Goal: Information Seeking & Learning: Compare options

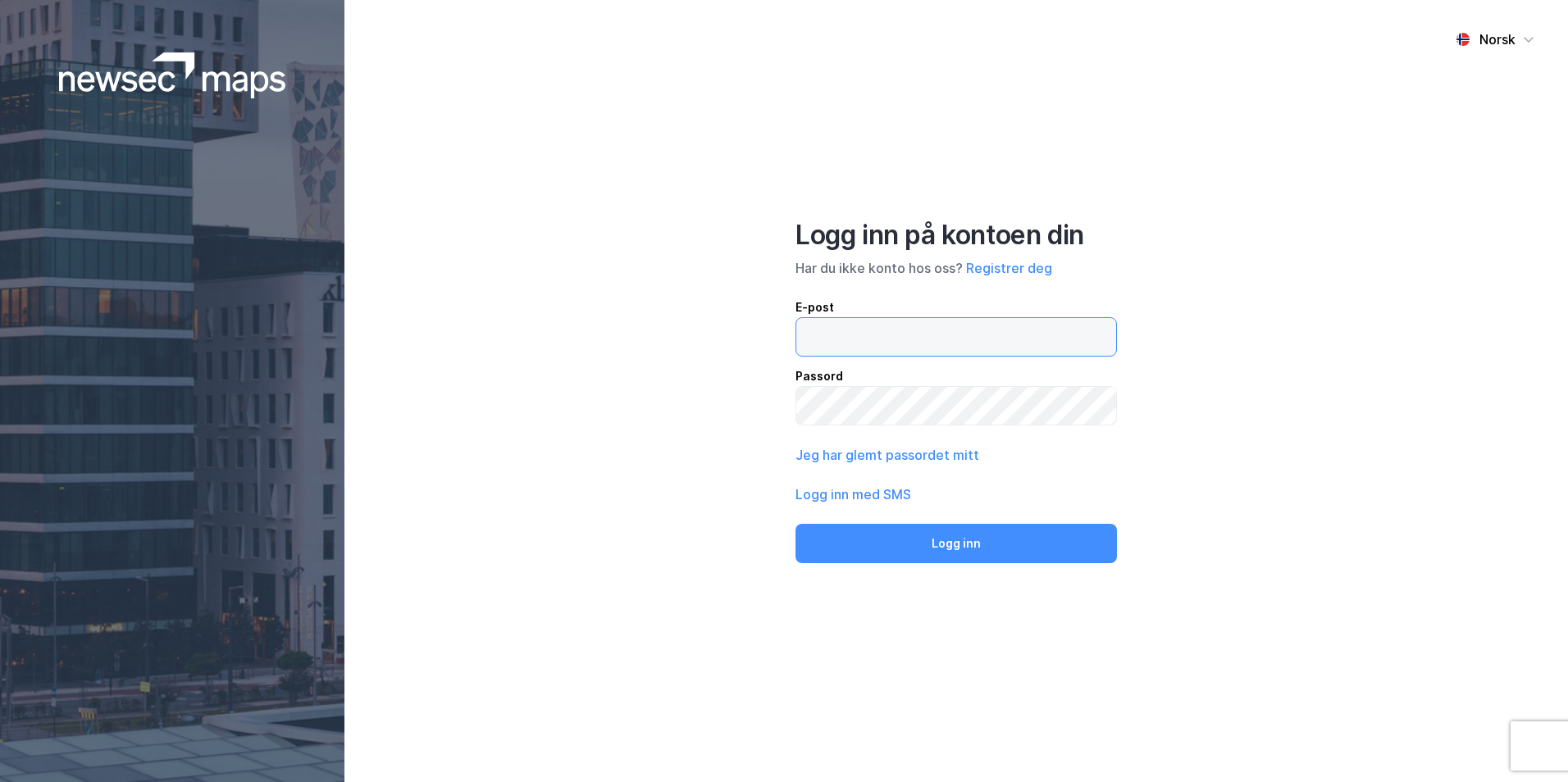
click at [961, 337] on input "email" at bounding box center [957, 337] width 320 height 38
click at [796, 524] on button "Logg inn" at bounding box center [957, 543] width 322 height 40
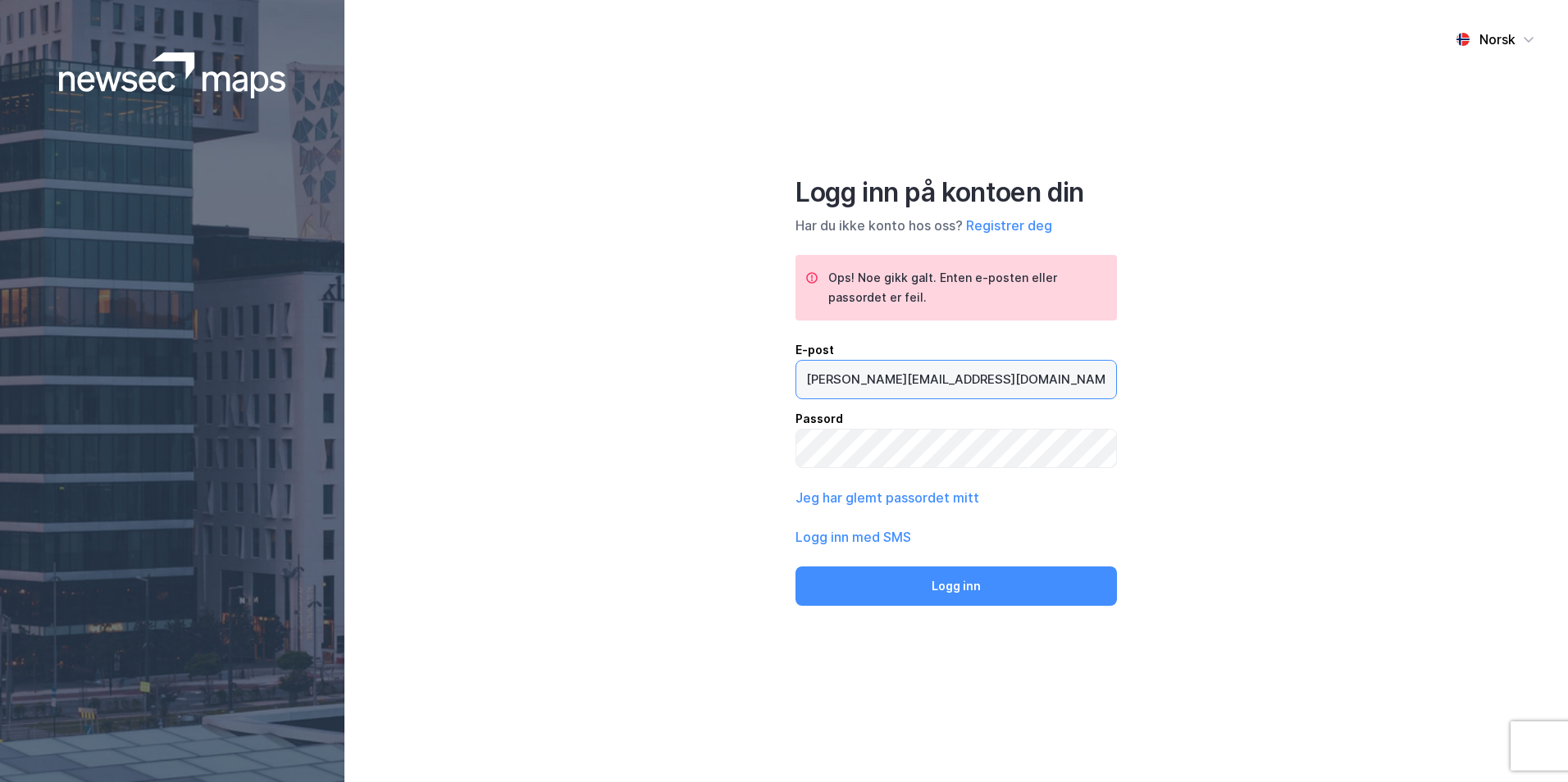
click at [872, 382] on input "[PERSON_NAME][EMAIL_ADDRESS][DOMAIN_NAME]" at bounding box center [957, 379] width 320 height 38
type input "[EMAIL_ADDRESS][DOMAIN_NAME]"
click at [796, 566] on button "Logg inn" at bounding box center [957, 586] width 322 height 40
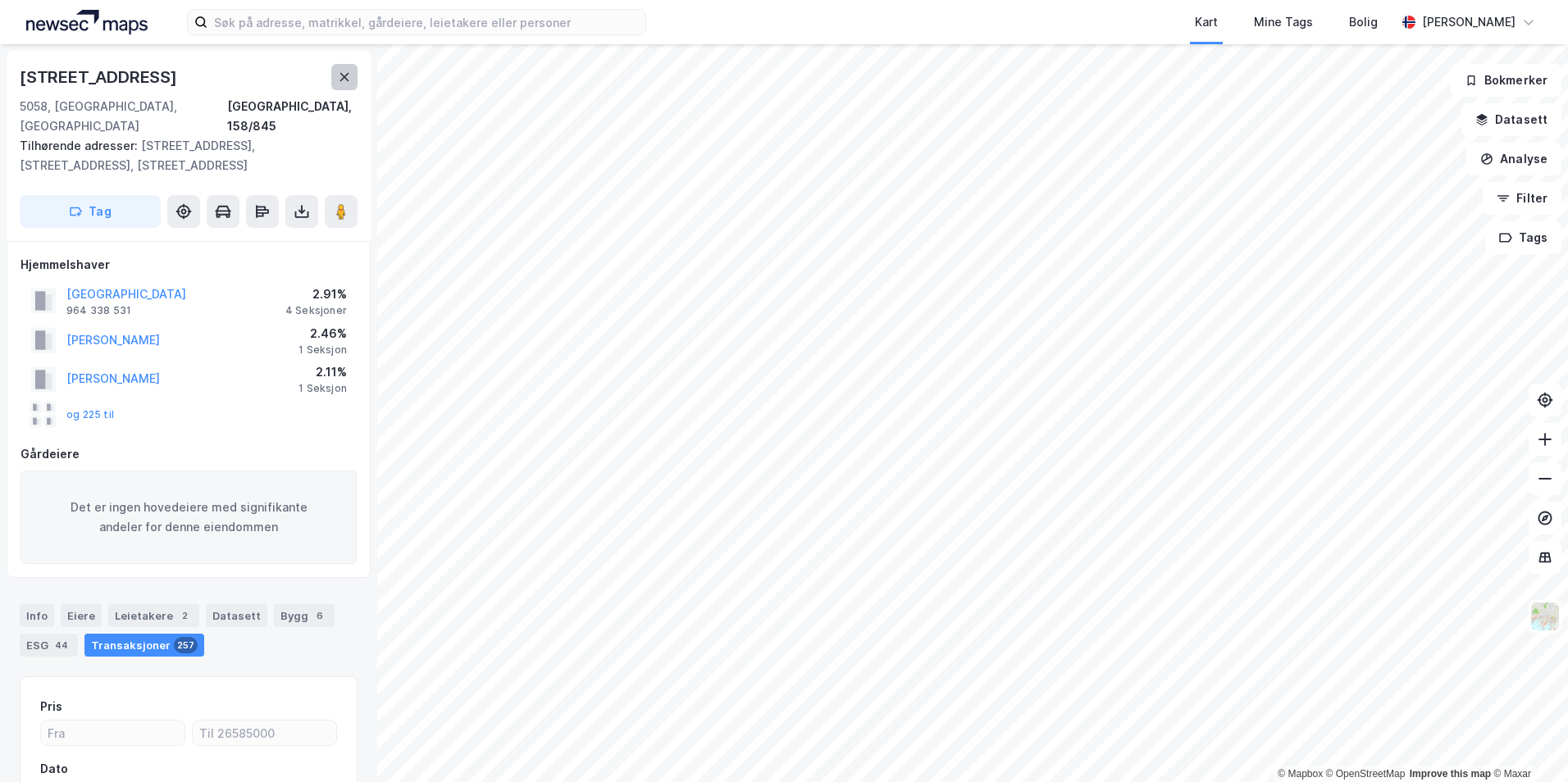
click at [345, 84] on button at bounding box center [344, 77] width 26 height 26
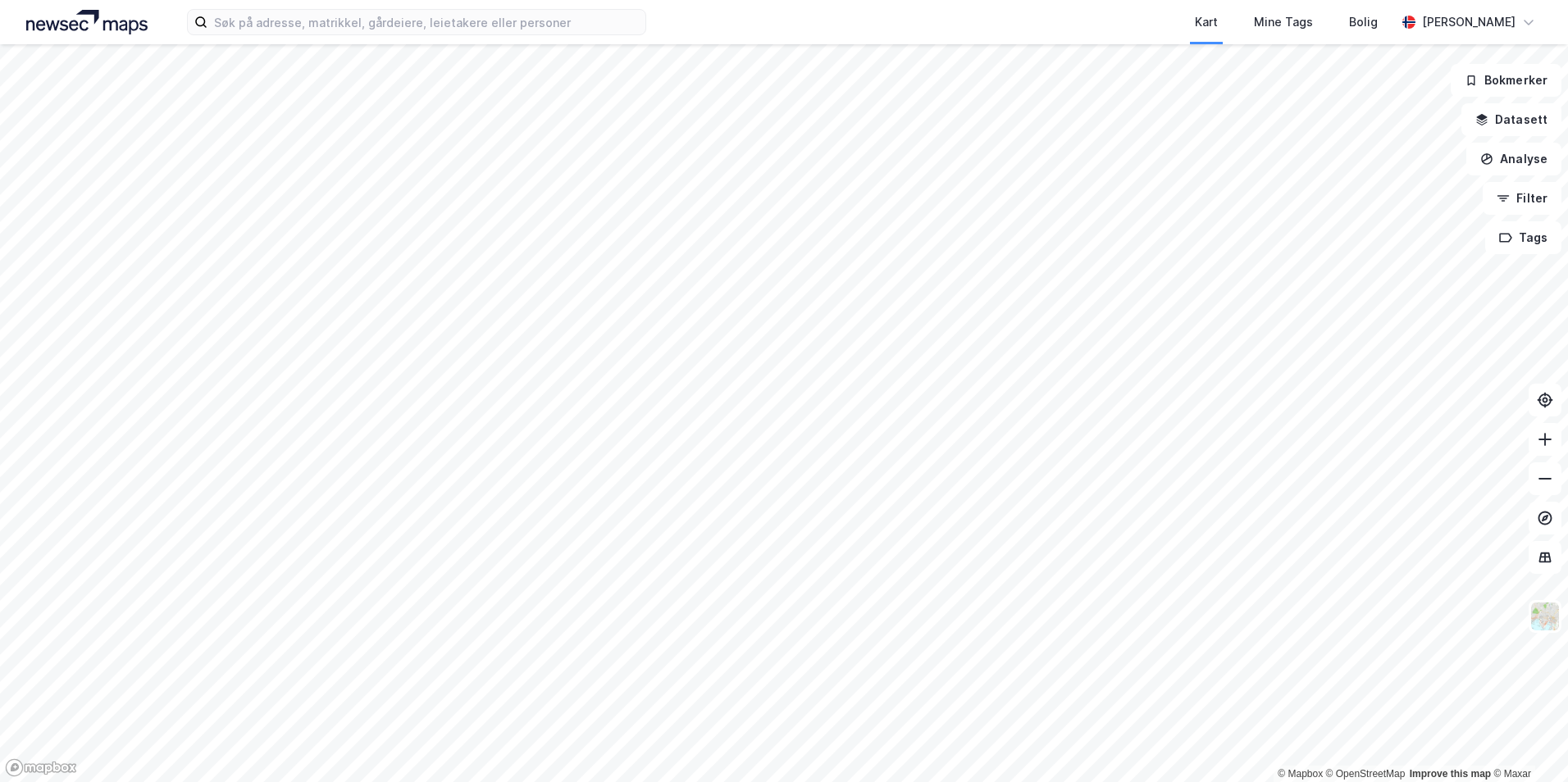
click at [1285, 766] on div "© Mapbox © OpenStreetMap Improve this map © Maxar" at bounding box center [784, 413] width 1568 height 738
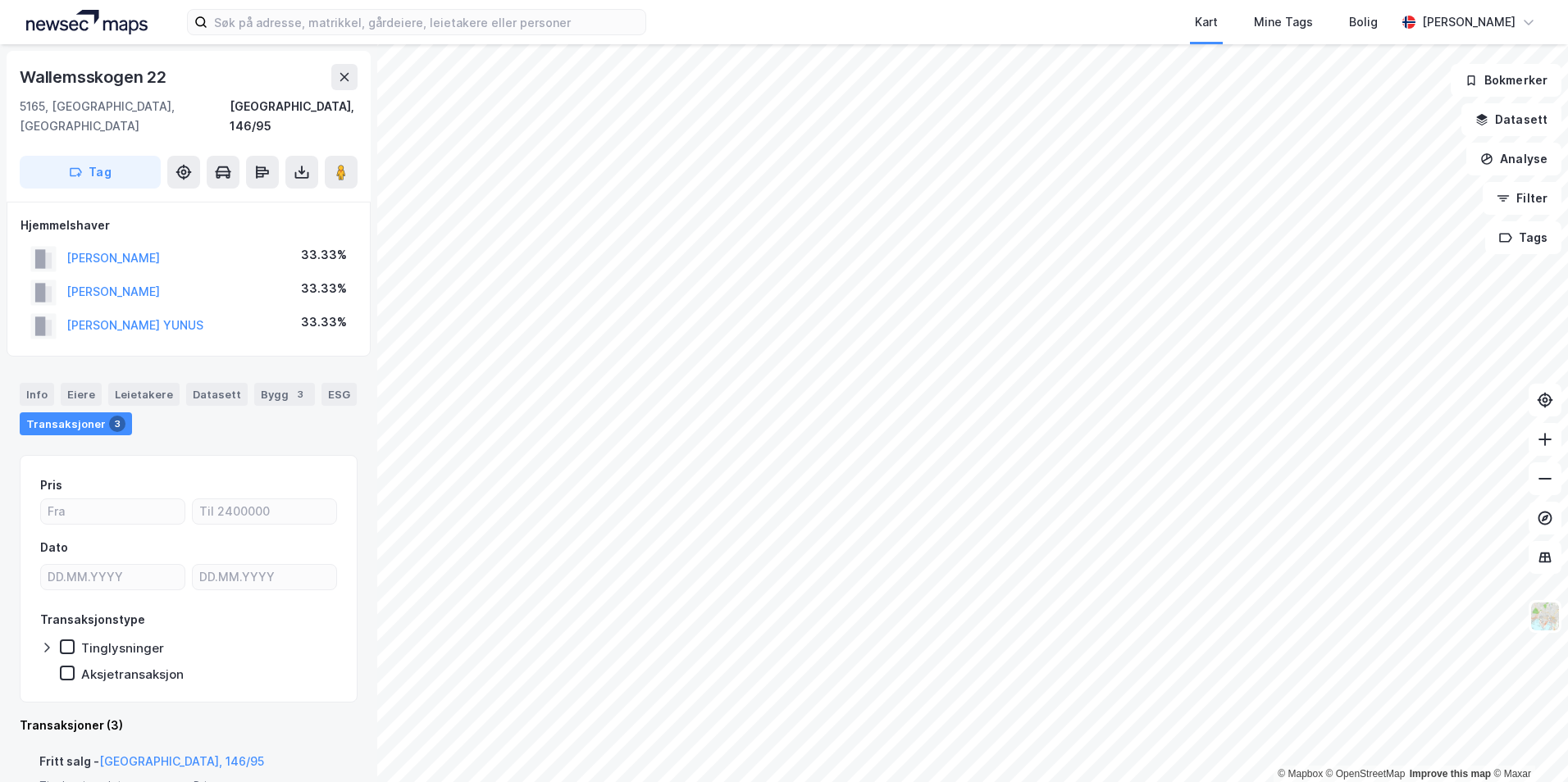
scroll to position [164, 0]
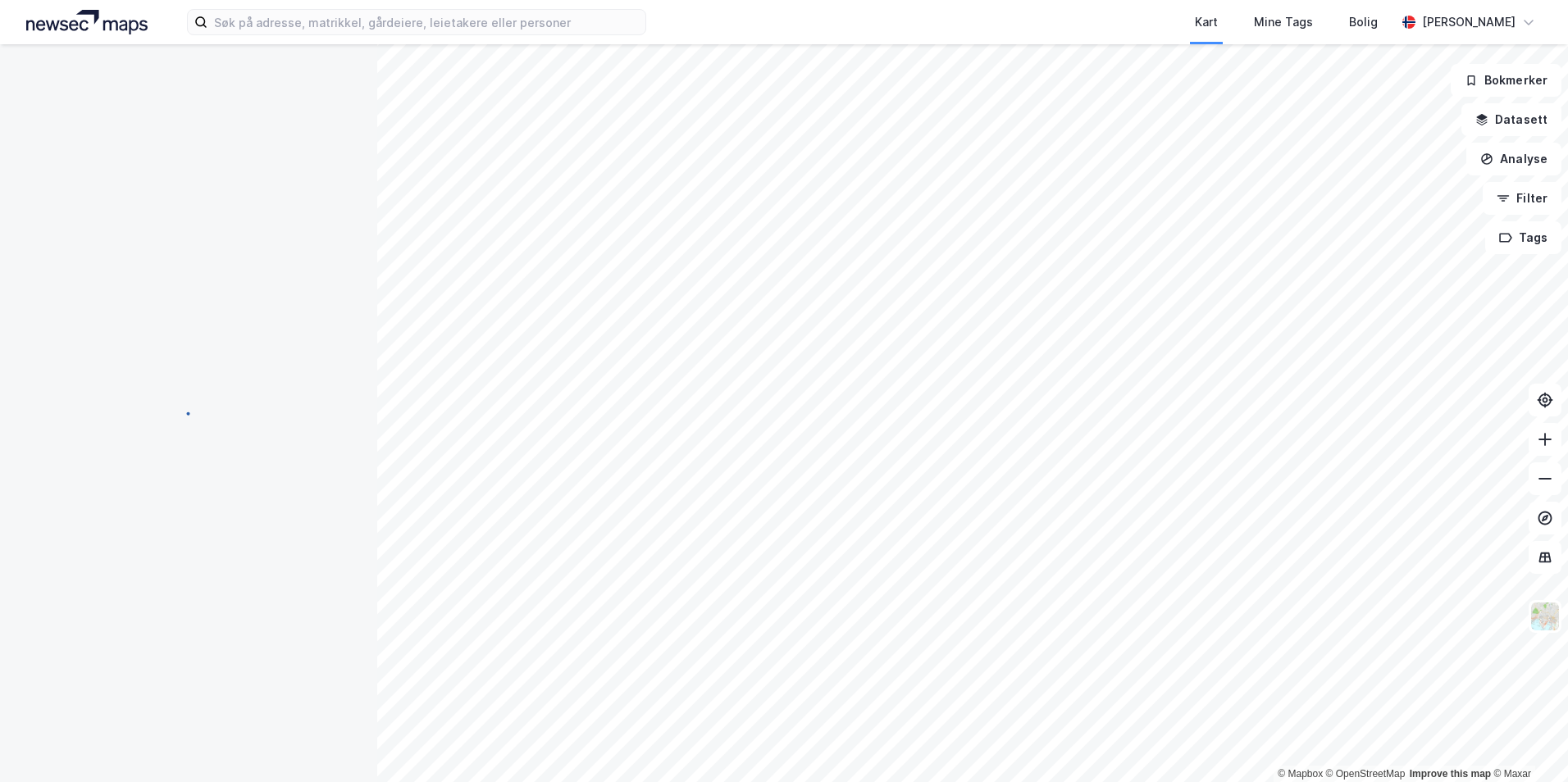
scroll to position [30, 0]
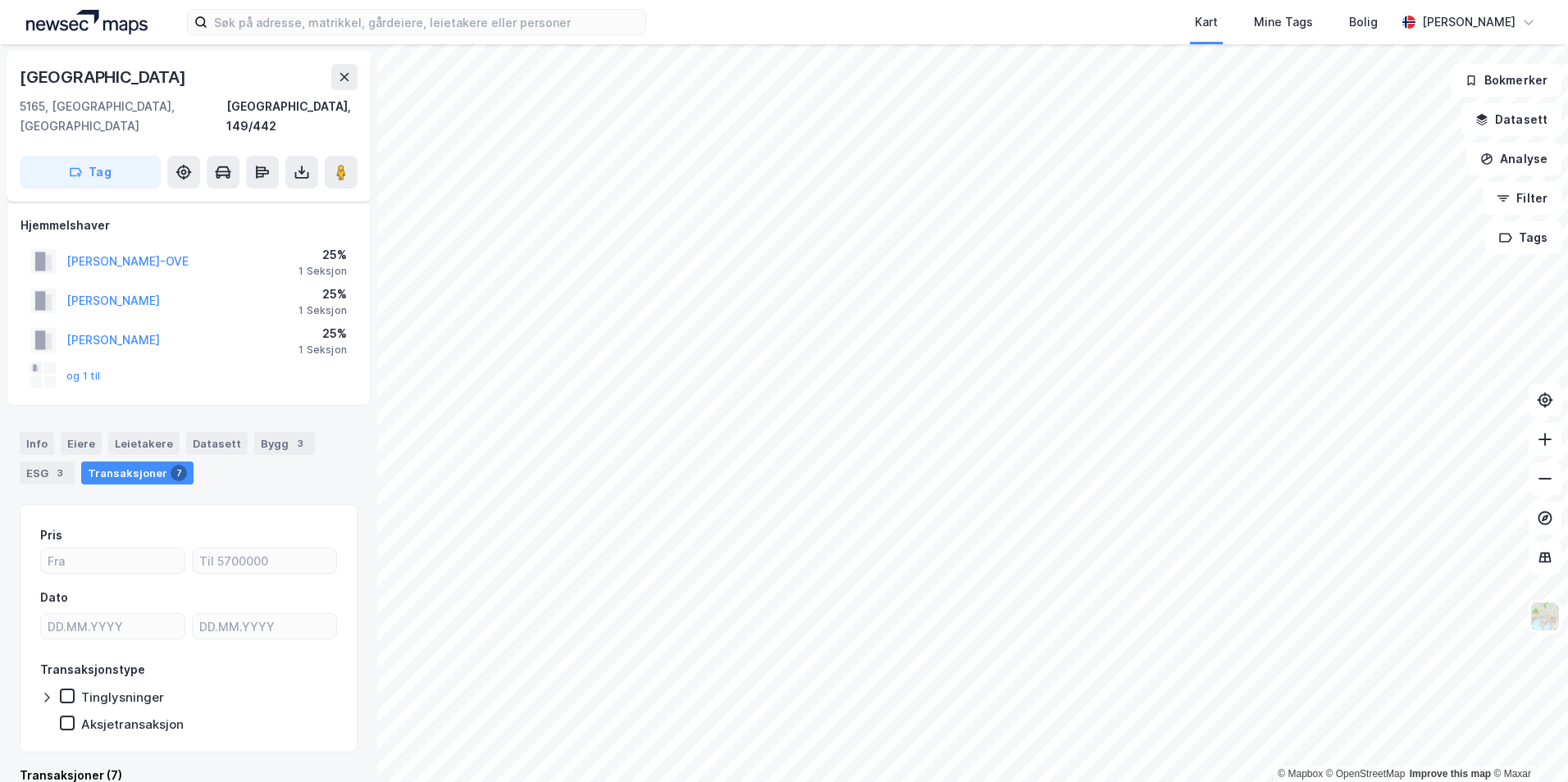
scroll to position [10, 0]
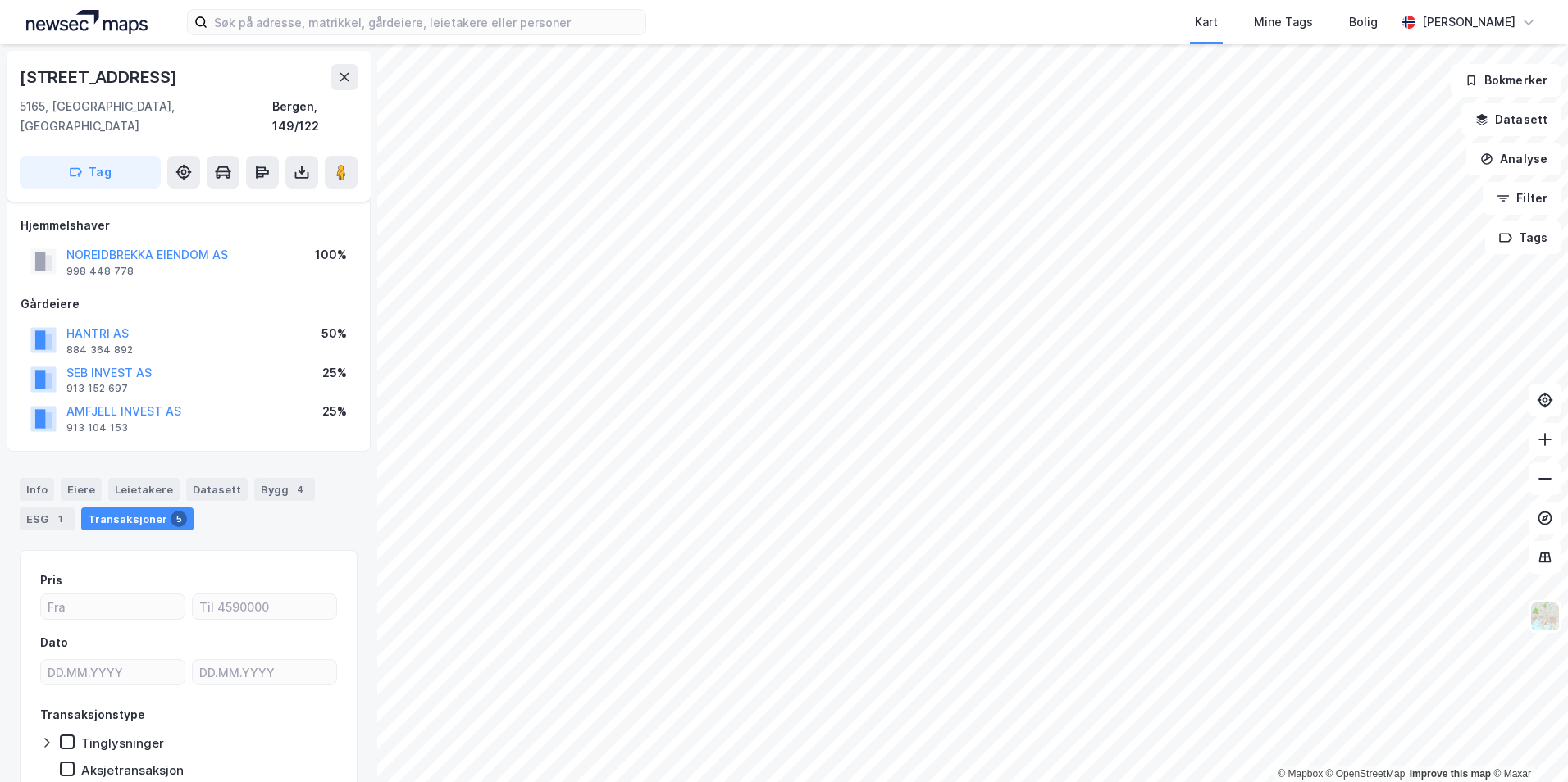
scroll to position [10, 0]
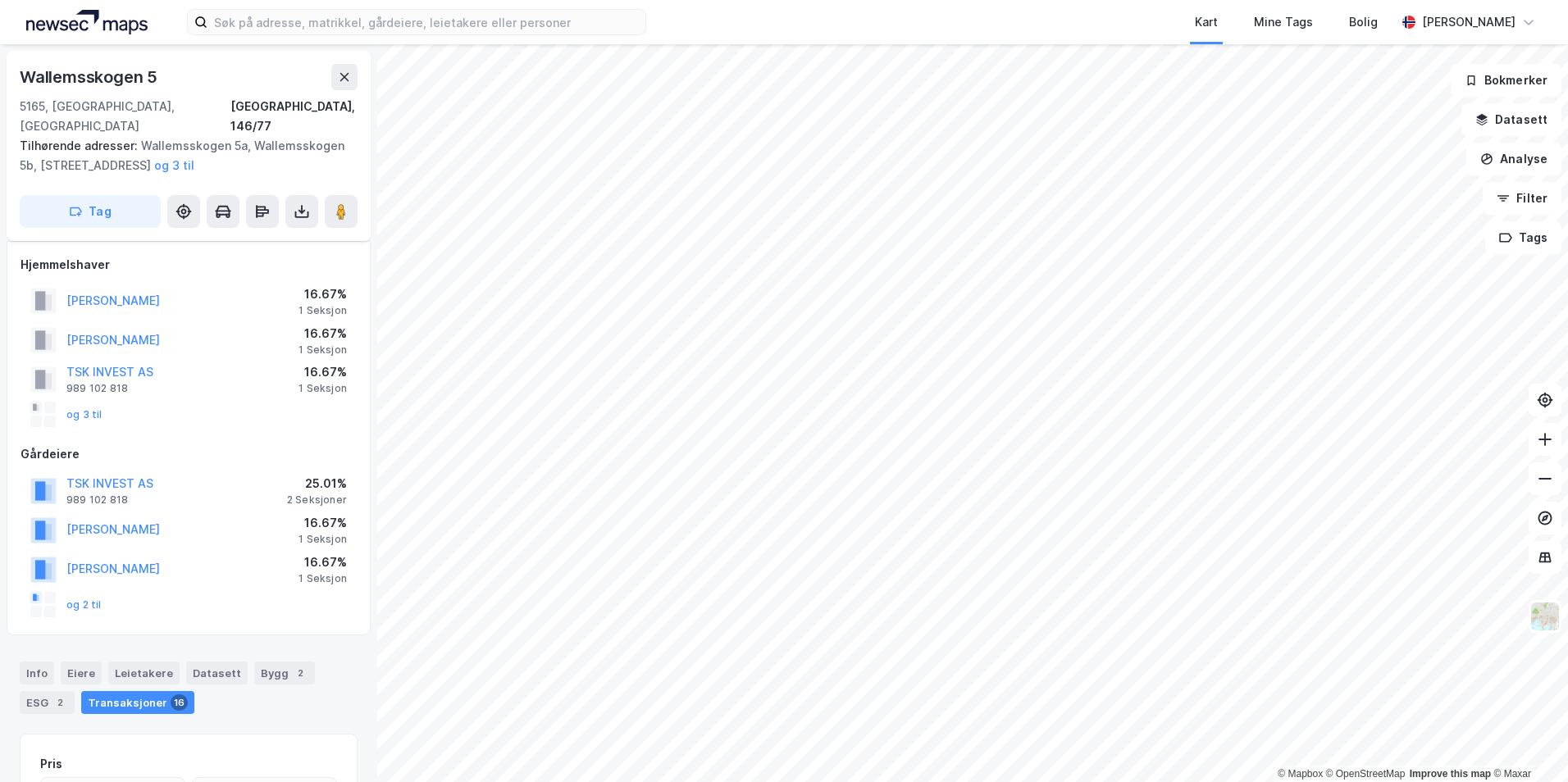
scroll to position [10, 0]
